Goal: Entertainment & Leisure: Consume media (video, audio)

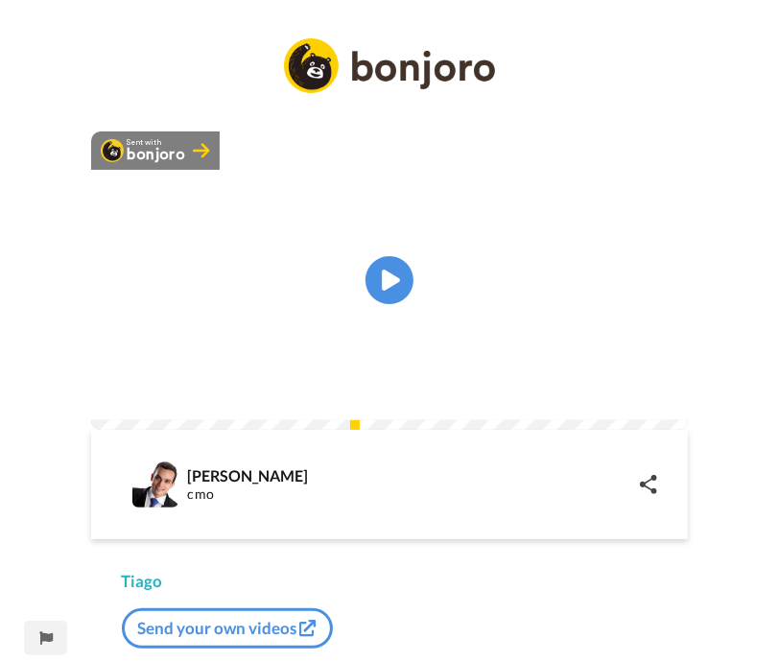
drag, startPoint x: 660, startPoint y: 468, endPoint x: 1360, endPoint y: 594, distance: 710.9
click at [660, 403] on img at bounding box center [661, 393] width 19 height 19
click at [659, 403] on img at bounding box center [661, 393] width 20 height 20
click at [395, 318] on icon "Play/Pause" at bounding box center [389, 280] width 51 height 91
click at [208, 393] on video at bounding box center [389, 280] width 597 height 298
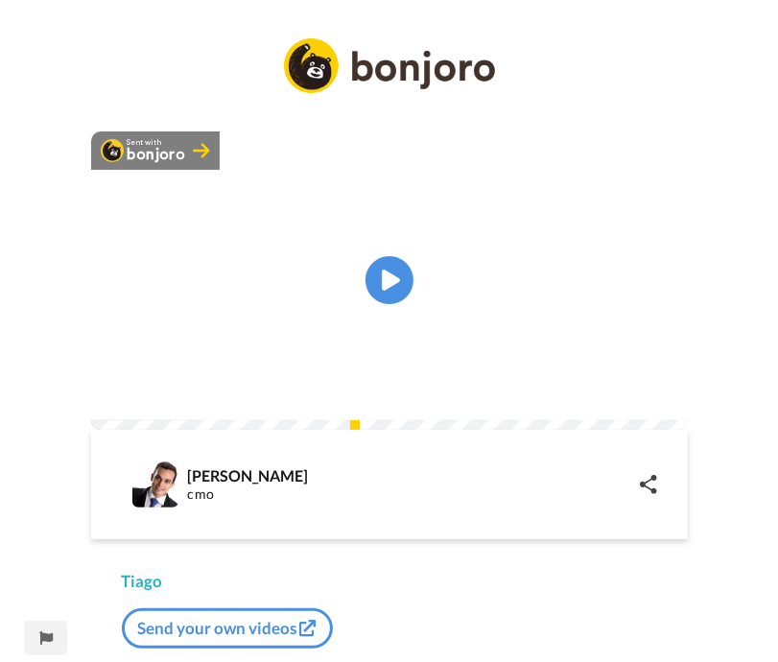
click at [283, 341] on video at bounding box center [389, 280] width 597 height 298
click at [247, 360] on video at bounding box center [389, 280] width 597 height 298
click at [382, 324] on icon "Play/Pause" at bounding box center [389, 280] width 51 height 91
click at [347, 394] on video at bounding box center [389, 280] width 597 height 298
click at [301, 409] on video at bounding box center [389, 280] width 597 height 298
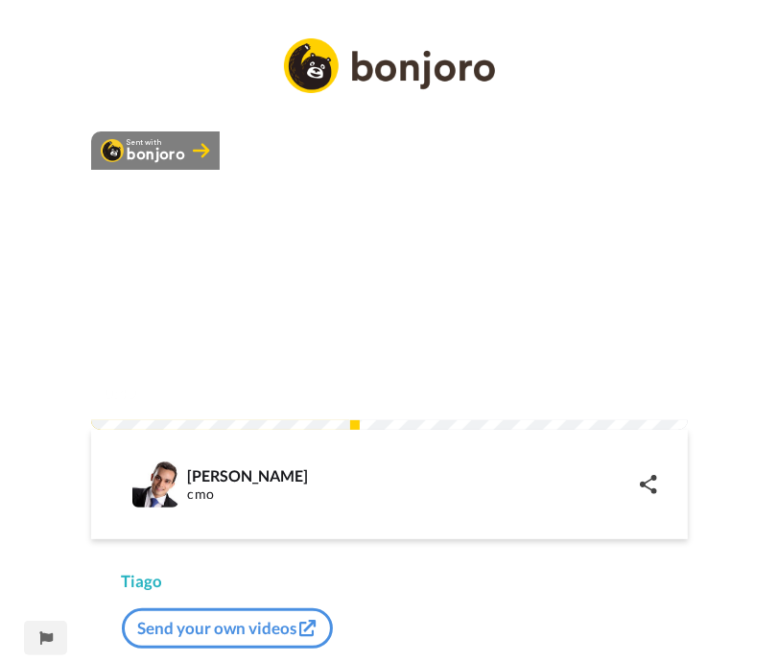
click at [144, 368] on video at bounding box center [389, 280] width 597 height 298
click at [383, 321] on icon "Play/Pause" at bounding box center [389, 280] width 51 height 91
click at [275, 391] on video at bounding box center [389, 280] width 597 height 298
click at [242, 334] on video at bounding box center [389, 280] width 597 height 298
click at [194, 379] on video at bounding box center [389, 280] width 597 height 298
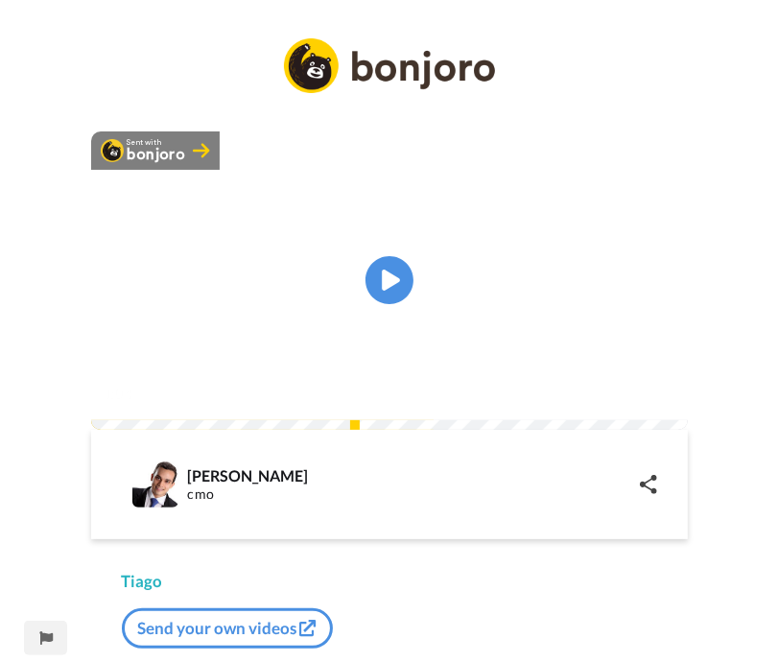
click at [283, 398] on video at bounding box center [389, 280] width 597 height 298
click at [382, 322] on icon "Play/Pause" at bounding box center [389, 280] width 51 height 91
click at [433, 337] on video at bounding box center [389, 280] width 597 height 298
click at [188, 396] on video at bounding box center [389, 280] width 597 height 298
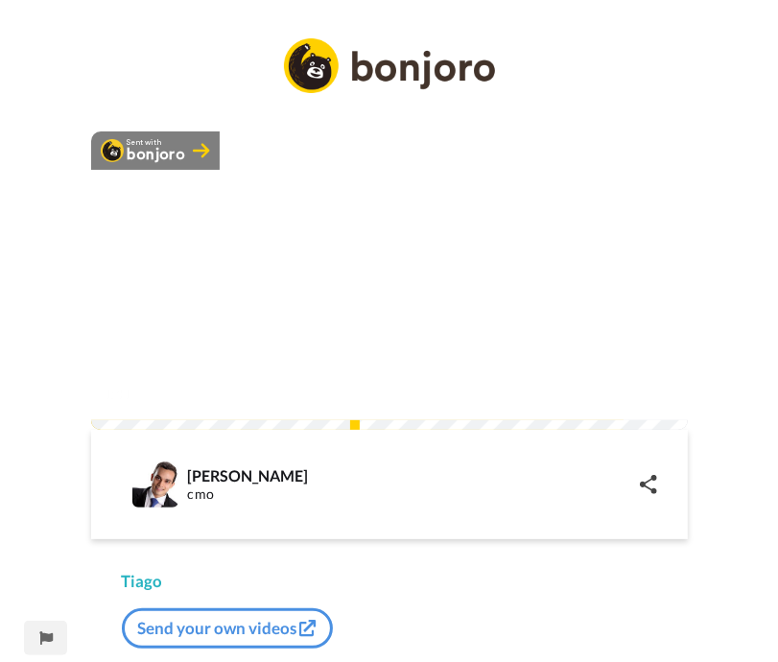
click at [192, 383] on video at bounding box center [389, 280] width 597 height 298
click at [395, 306] on icon at bounding box center [389, 280] width 51 height 51
click at [390, 314] on icon "Play/Pause" at bounding box center [389, 280] width 51 height 91
click at [432, 407] on video at bounding box center [389, 280] width 597 height 298
